Goal: Task Accomplishment & Management: Use online tool/utility

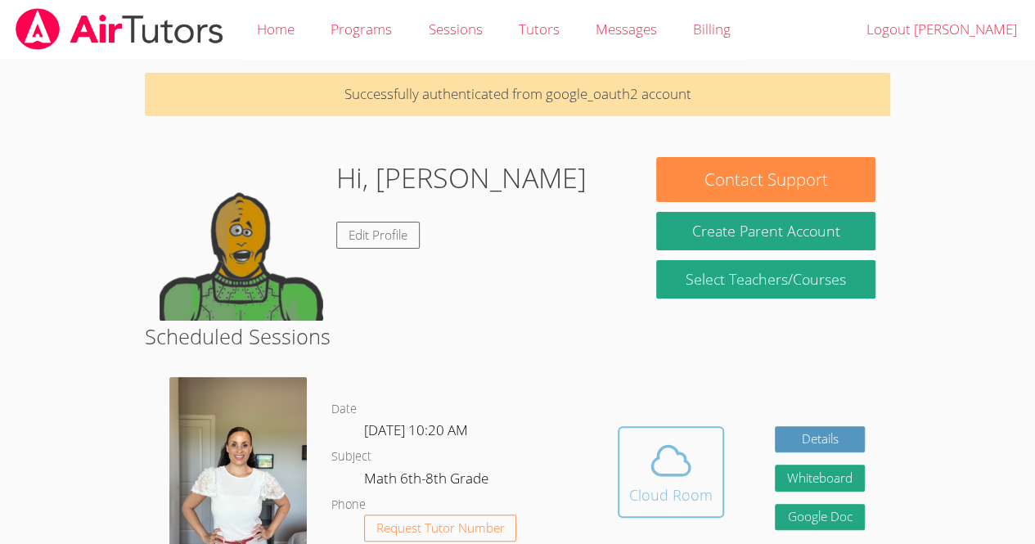
click at [662, 461] on icon at bounding box center [671, 461] width 46 height 46
click at [682, 465] on icon at bounding box center [671, 461] width 46 height 46
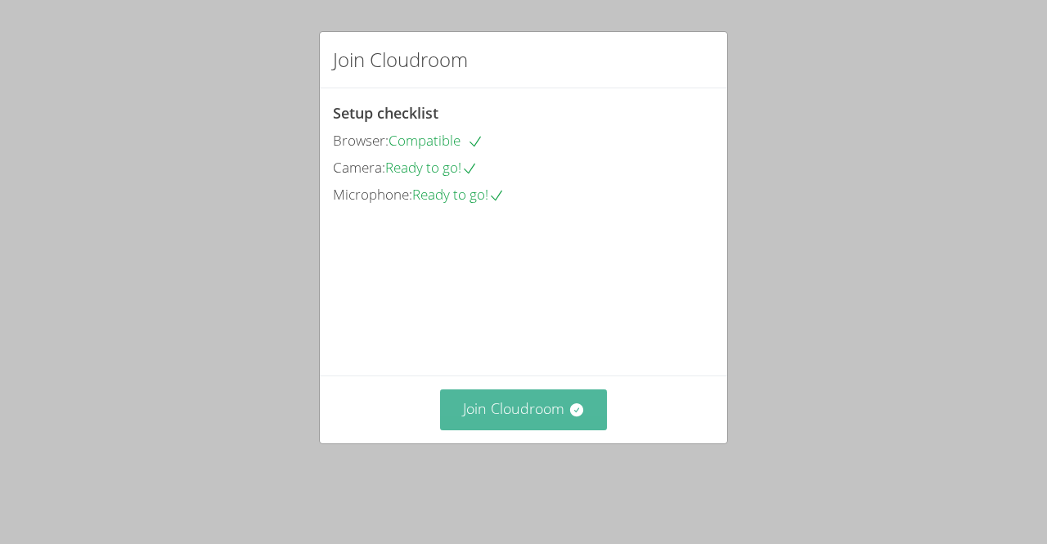
click at [478, 414] on button "Join Cloudroom" at bounding box center [524, 409] width 168 height 40
click at [569, 416] on icon at bounding box center [575, 409] width 13 height 13
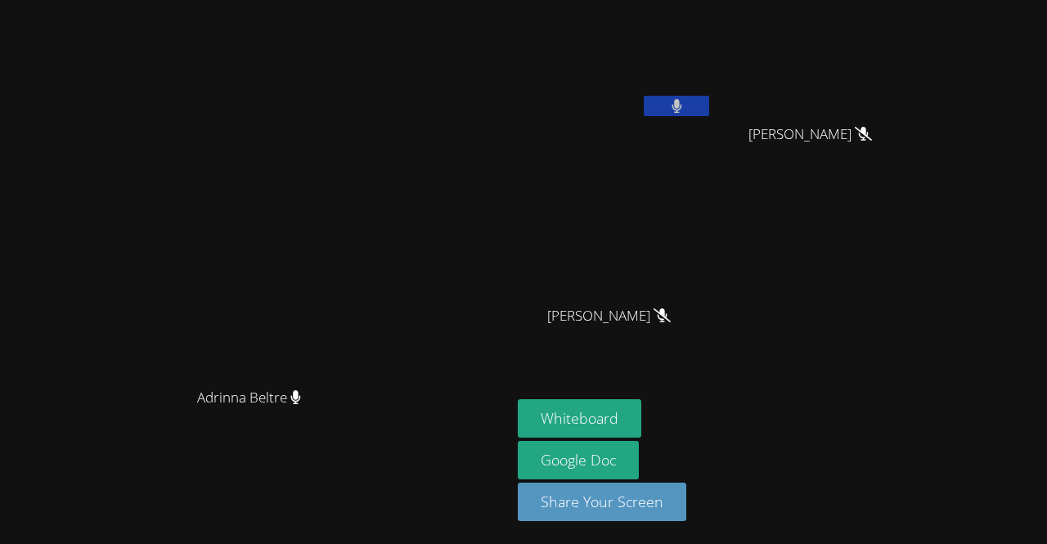
click at [709, 105] on button at bounding box center [676, 106] width 65 height 20
click at [709, 111] on button at bounding box center [676, 106] width 65 height 20
click at [709, 108] on button at bounding box center [676, 106] width 65 height 20
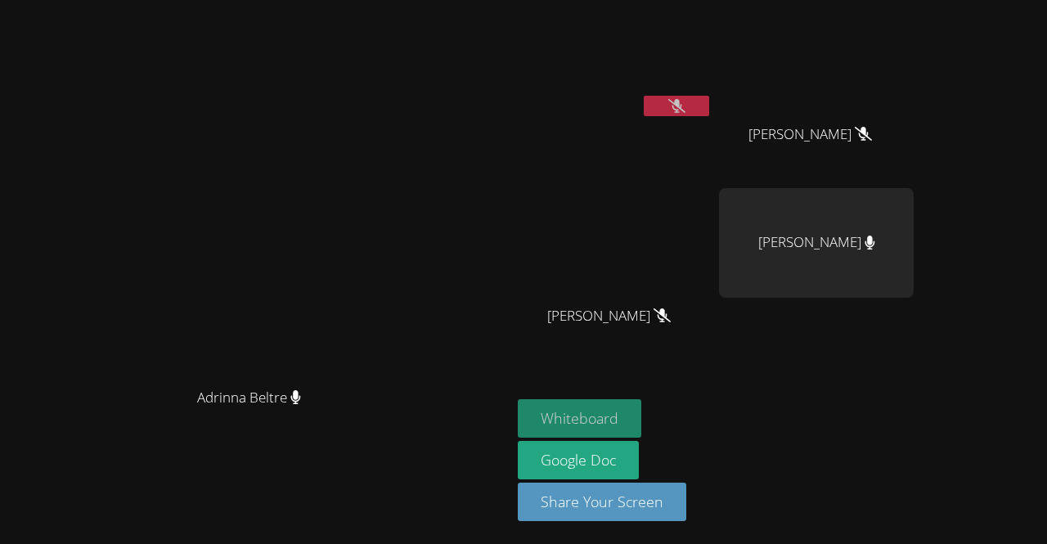
click at [641, 424] on button "Whiteboard" at bounding box center [580, 418] width 124 height 38
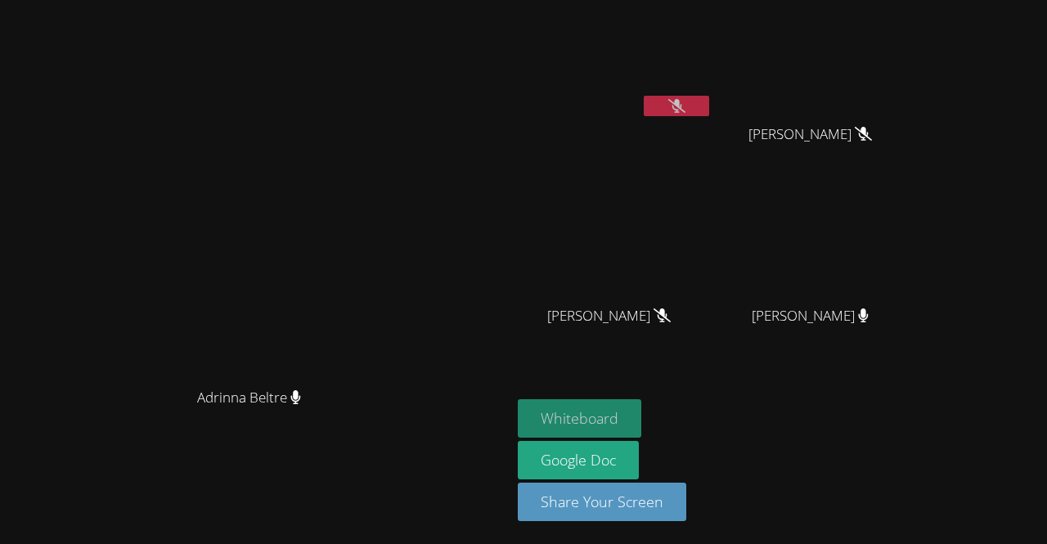
click at [641, 415] on button "Whiteboard" at bounding box center [580, 418] width 124 height 38
click at [641, 423] on button "Whiteboard" at bounding box center [580, 418] width 124 height 38
click at [641, 420] on button "Whiteboard" at bounding box center [580, 418] width 124 height 38
click at [709, 101] on button at bounding box center [676, 106] width 65 height 20
click at [641, 416] on button "Whiteboard" at bounding box center [580, 418] width 124 height 38
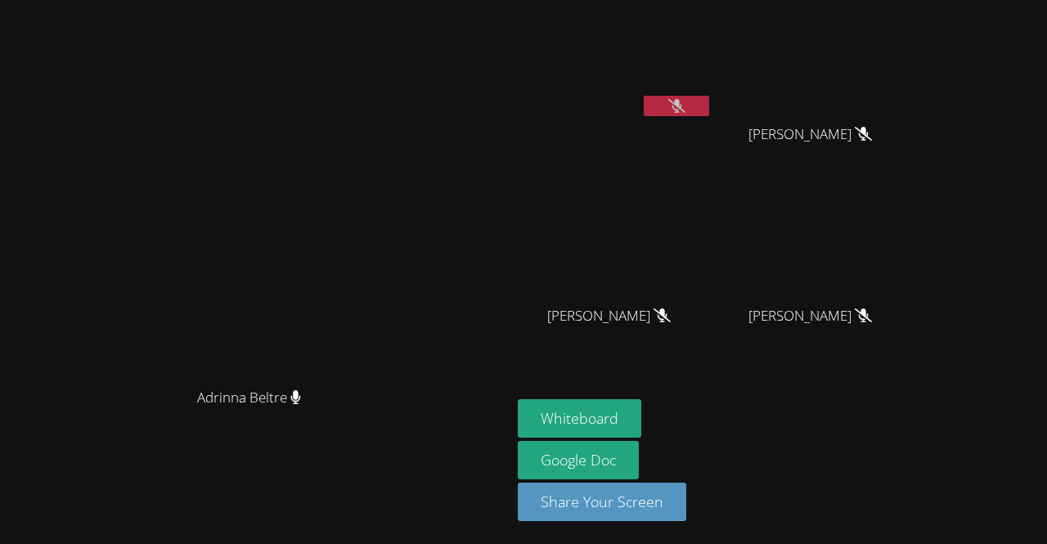
click at [709, 106] on button at bounding box center [676, 106] width 65 height 20
click at [712, 87] on video at bounding box center [615, 62] width 195 height 110
click at [709, 101] on button at bounding box center [676, 106] width 65 height 20
click at [685, 104] on icon at bounding box center [676, 106] width 17 height 14
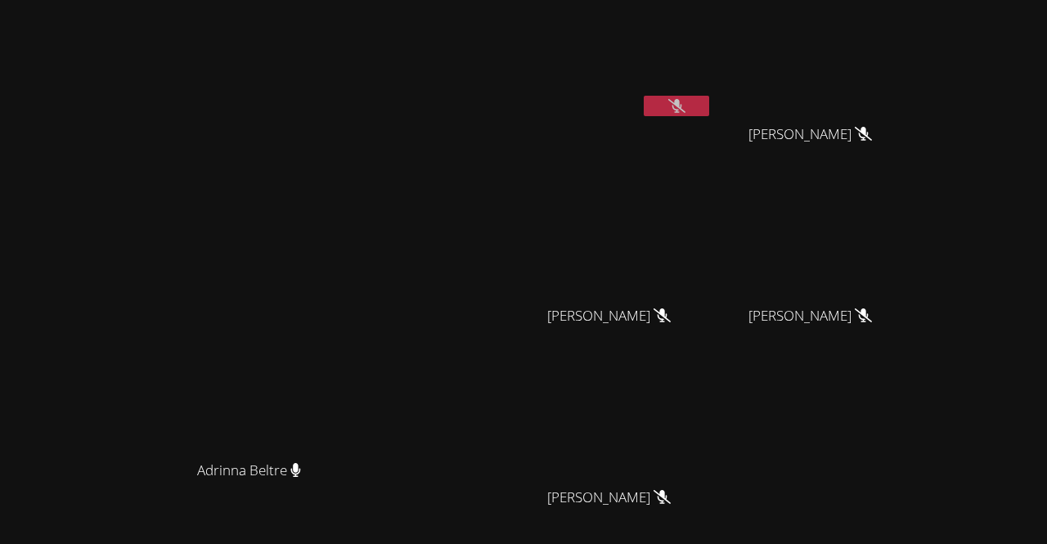
click at [379, 386] on video at bounding box center [255, 312] width 245 height 281
click at [685, 109] on icon at bounding box center [676, 106] width 17 height 14
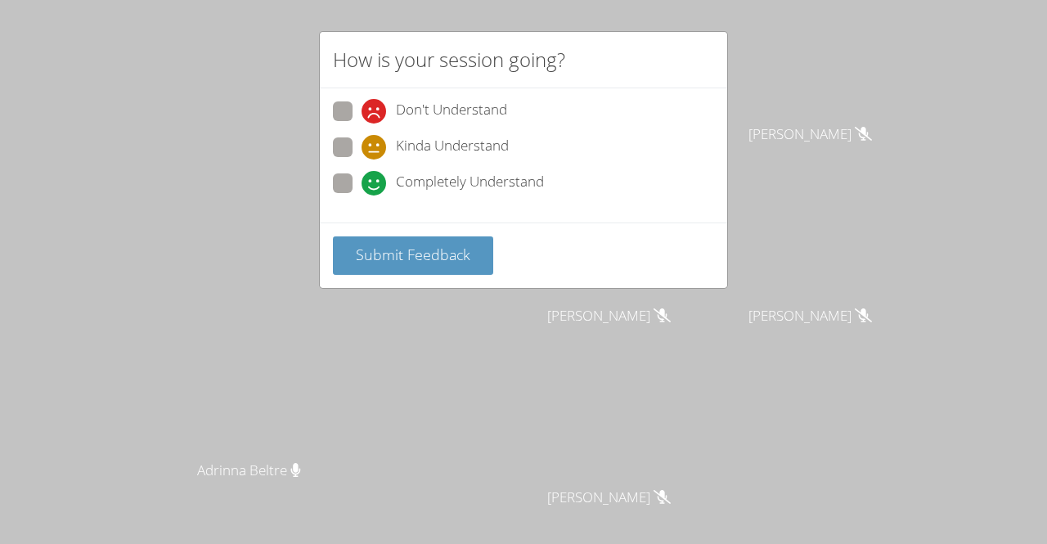
click at [362, 195] on span at bounding box center [362, 195] width 0 height 0
click at [362, 182] on input "Completely Understand" at bounding box center [369, 180] width 14 height 14
radio input "true"
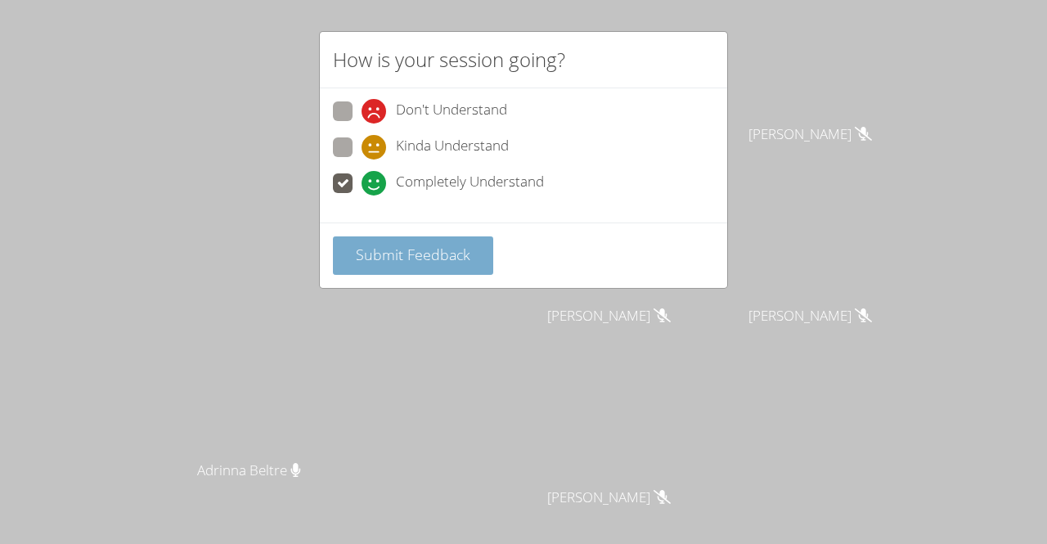
click at [419, 261] on span "Submit Feedback" at bounding box center [413, 255] width 115 height 20
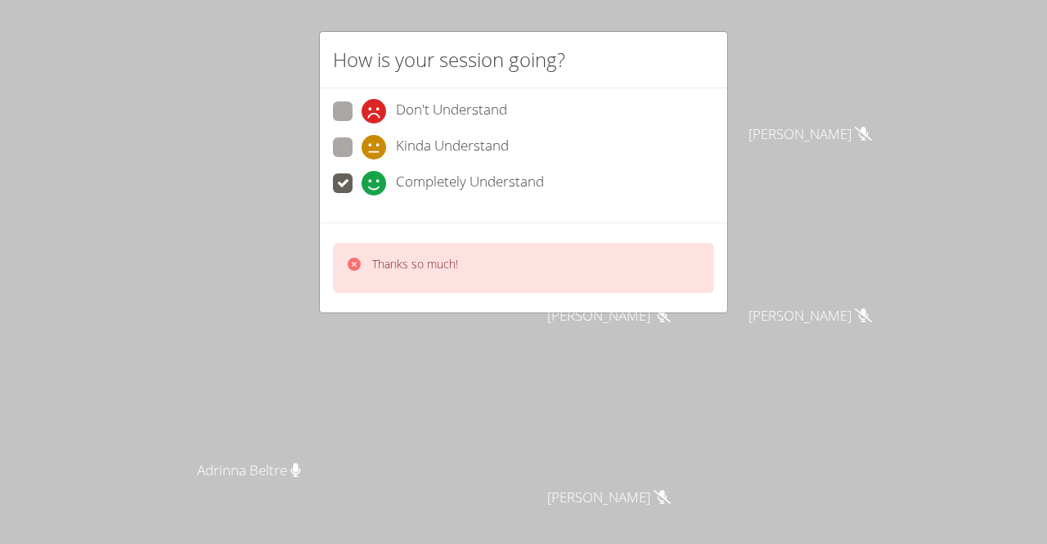
click at [824, 331] on div "How is your session going? Don't Understand Kinda Understand Completely Underst…" at bounding box center [523, 272] width 1047 height 544
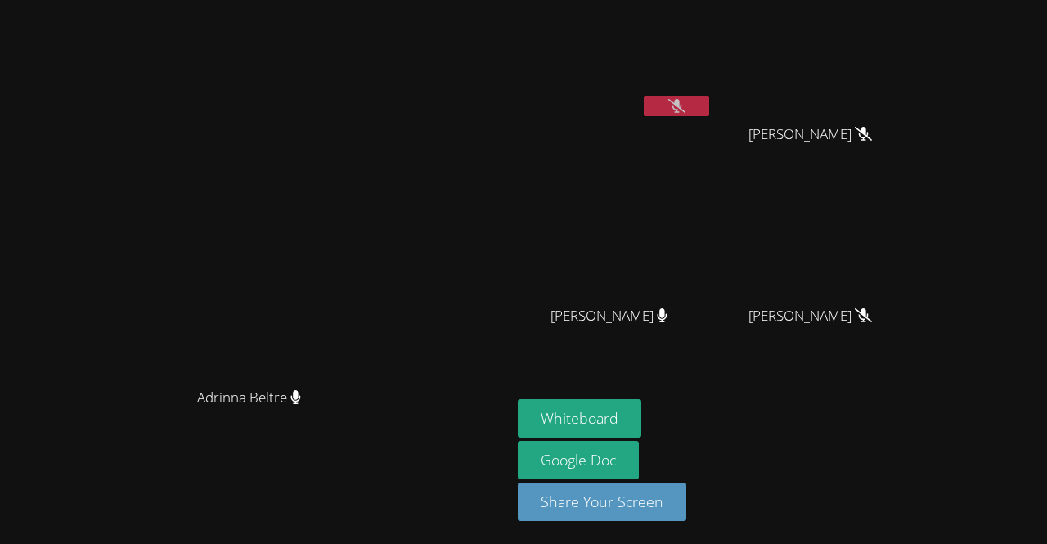
click at [685, 106] on icon at bounding box center [676, 106] width 17 height 14
